Goal: Use online tool/utility: Use online tool/utility

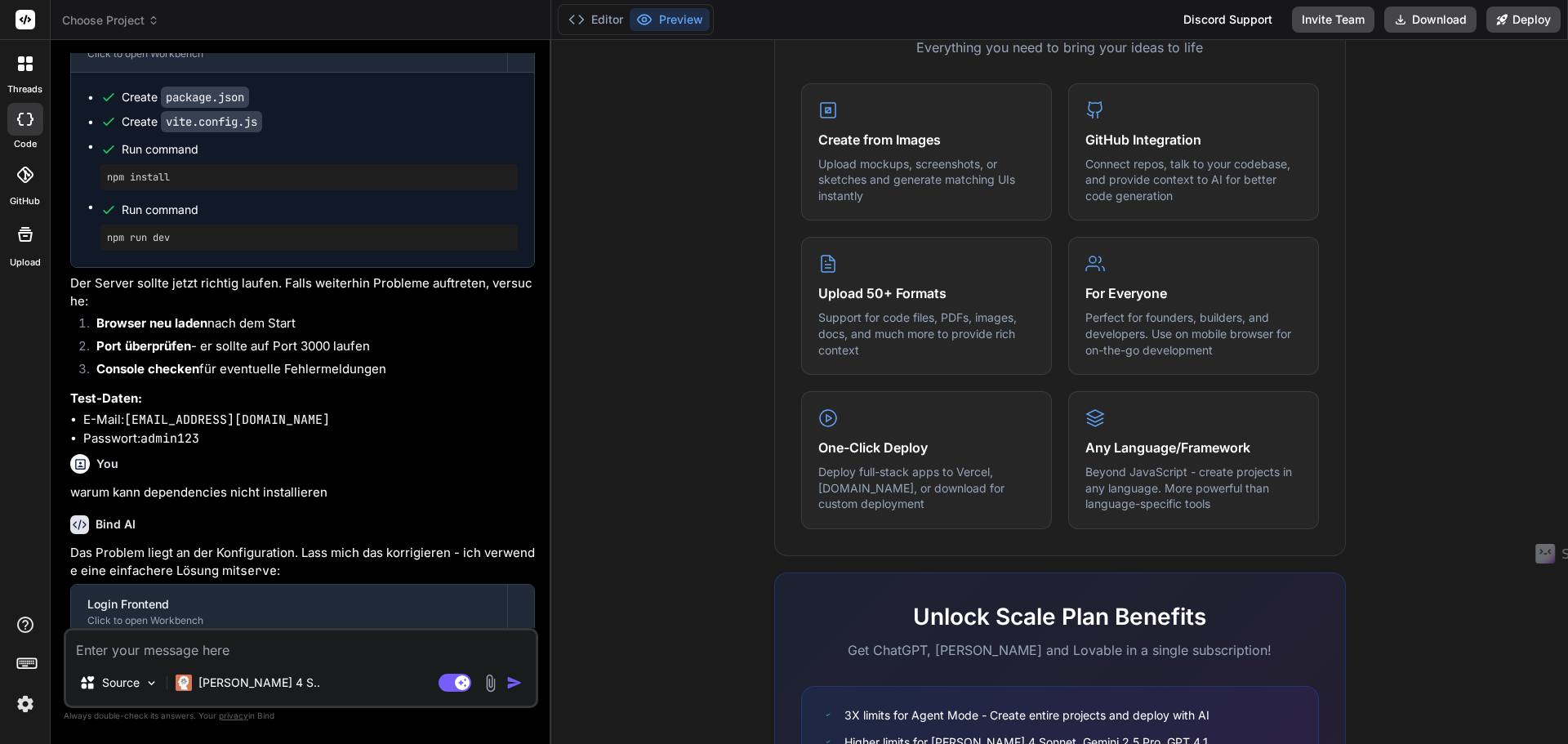
scroll to position [814, 0]
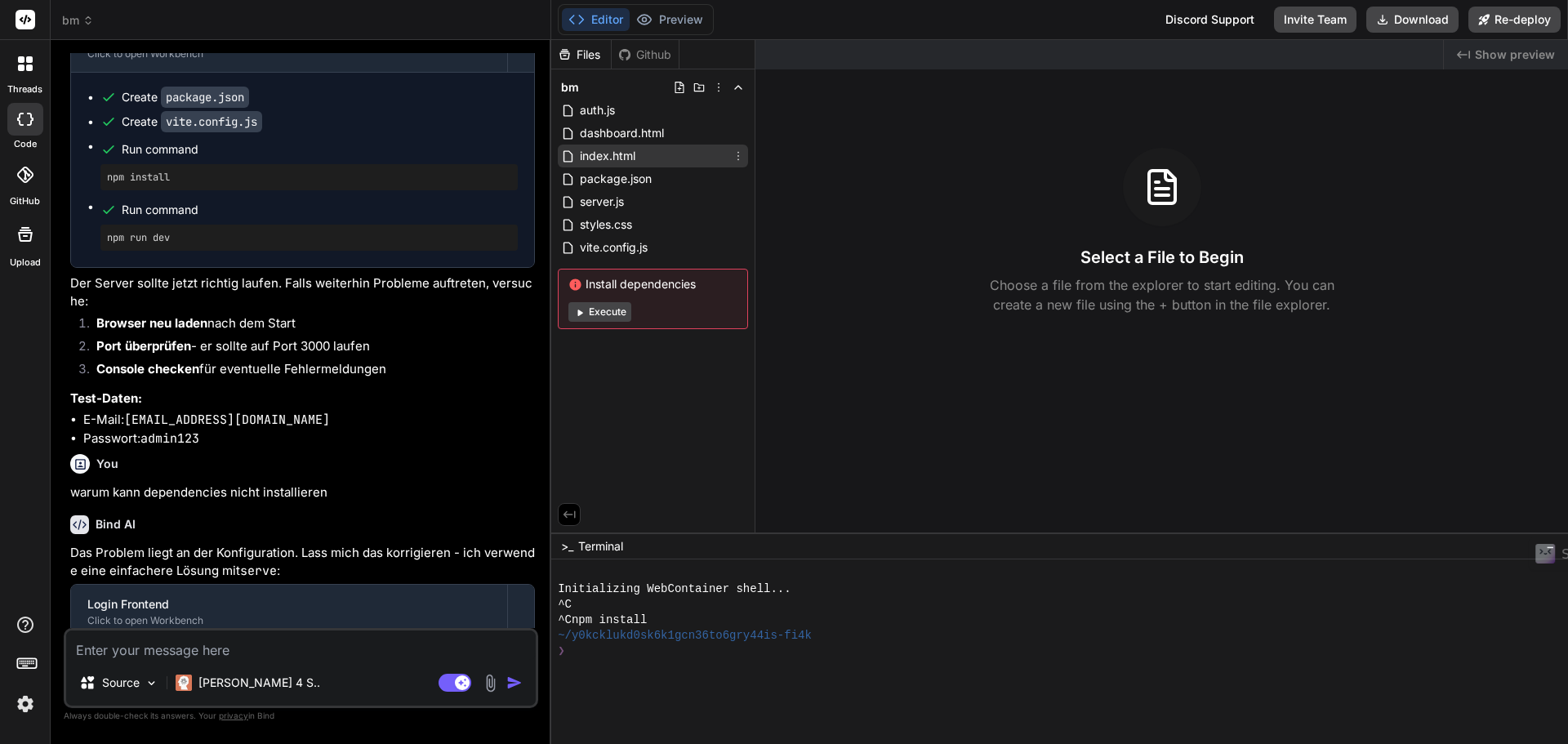
click at [606, 149] on span "index.html" at bounding box center [607, 156] width 59 height 19
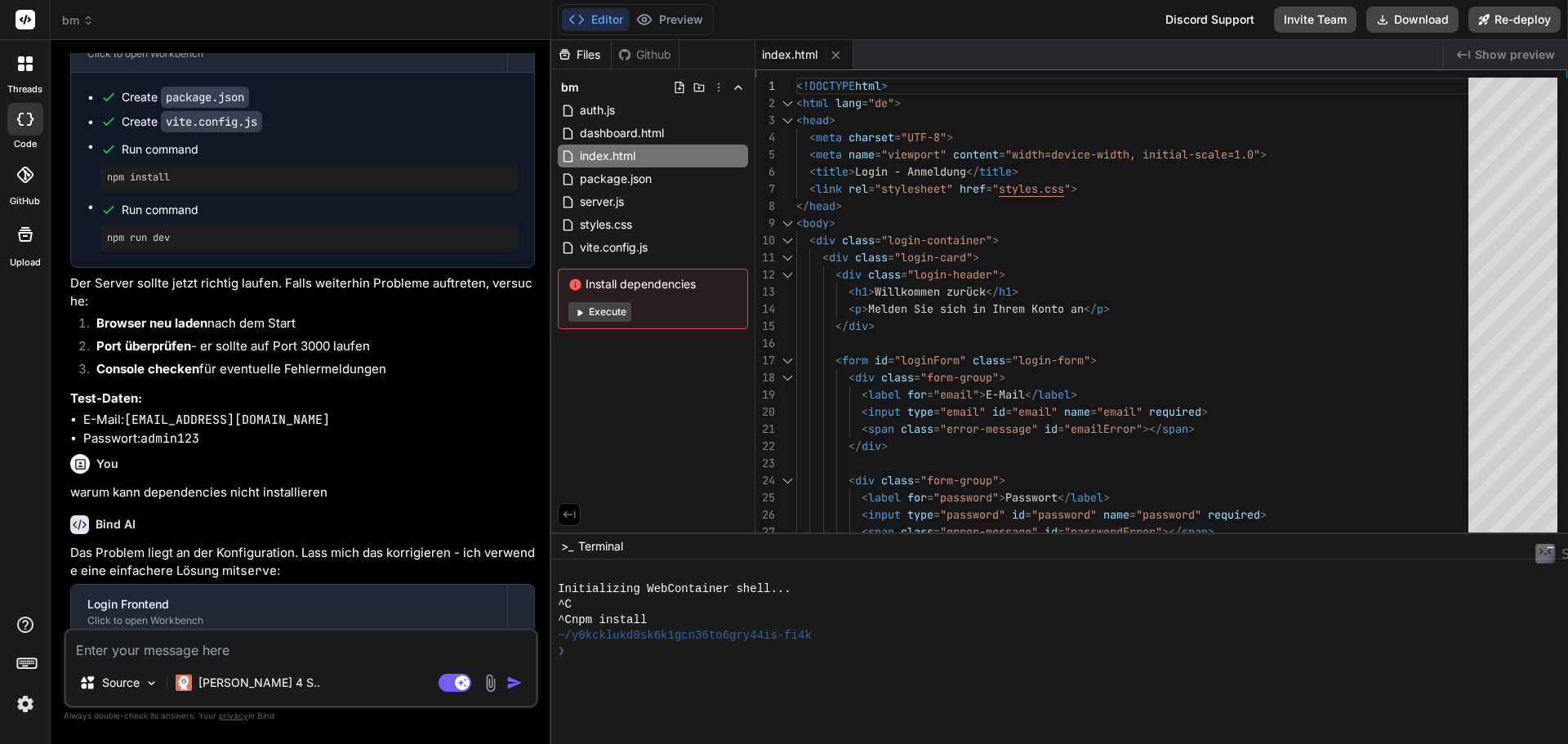
click at [1539, 55] on span "Show preview" at bounding box center [1516, 54] width 80 height 17
click at [1490, 59] on span "Show preview" at bounding box center [1516, 54] width 80 height 17
click at [1464, 53] on icon "Created with Pixso." at bounding box center [1463, 54] width 13 height 13
click at [654, 433] on div "Files Github bm auth.js dashboard.html index.html package.json server.js styles…" at bounding box center [654, 286] width 205 height 492
drag, startPoint x: 621, startPoint y: 321, endPoint x: 628, endPoint y: 330, distance: 11.4
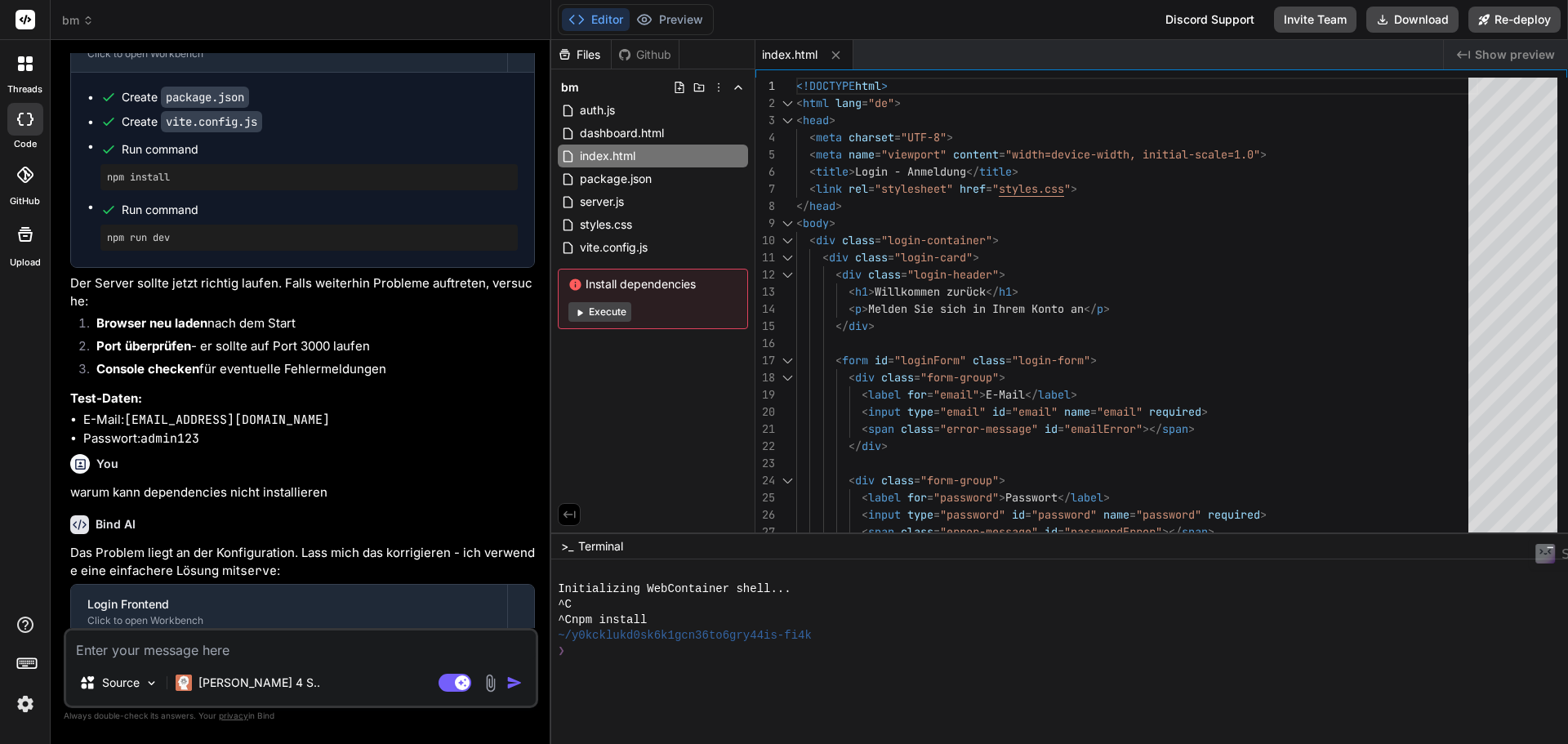
click at [619, 316] on button "Execute" at bounding box center [600, 312] width 63 height 19
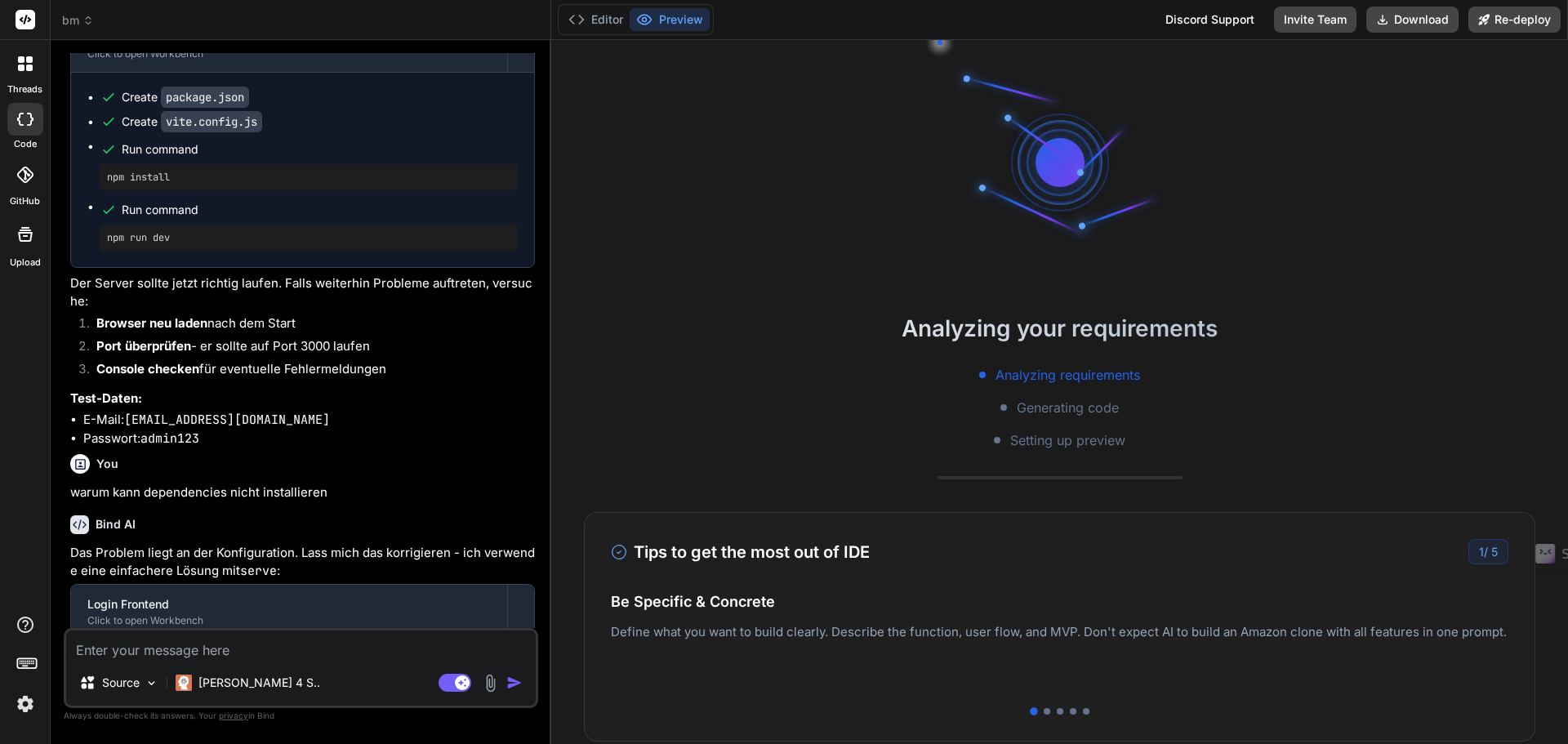
type textarea "x"
